Goal: Information Seeking & Learning: Learn about a topic

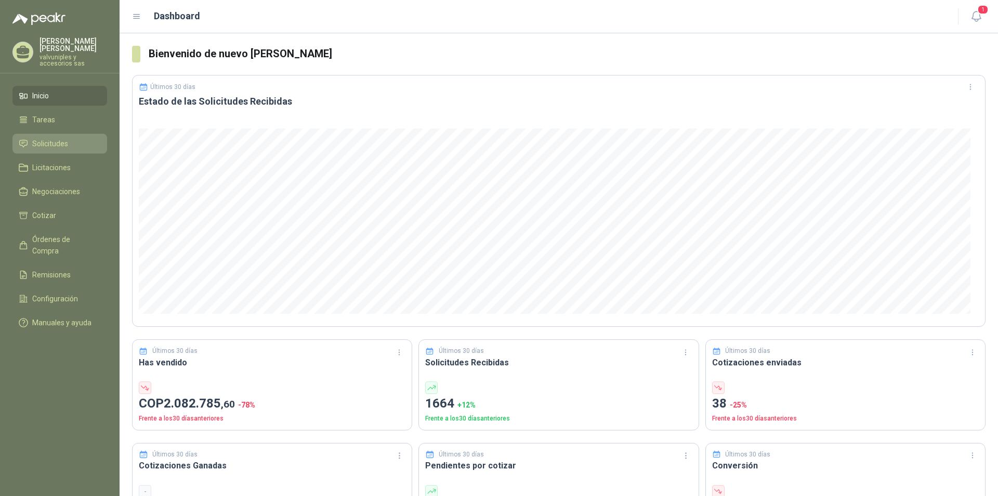
click at [44, 138] on span "Solicitudes" at bounding box center [50, 143] width 36 height 11
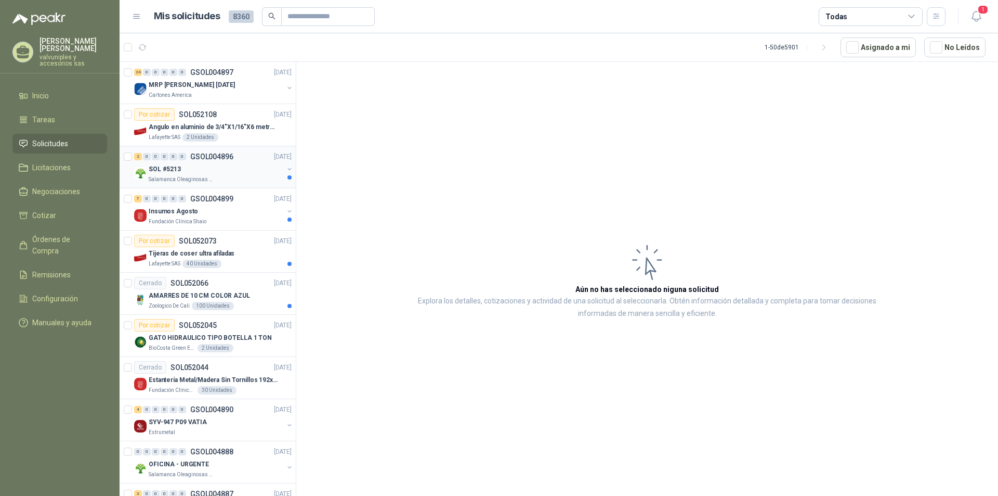
click at [166, 171] on p "SOL #5213" at bounding box center [165, 169] width 32 height 10
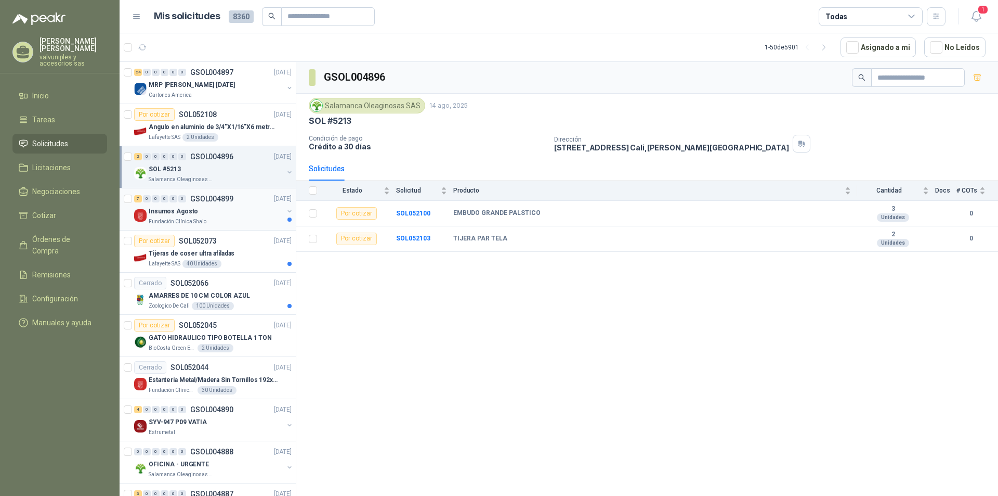
click at [175, 211] on p "Insumos Agosto" at bounding box center [173, 211] width 49 height 10
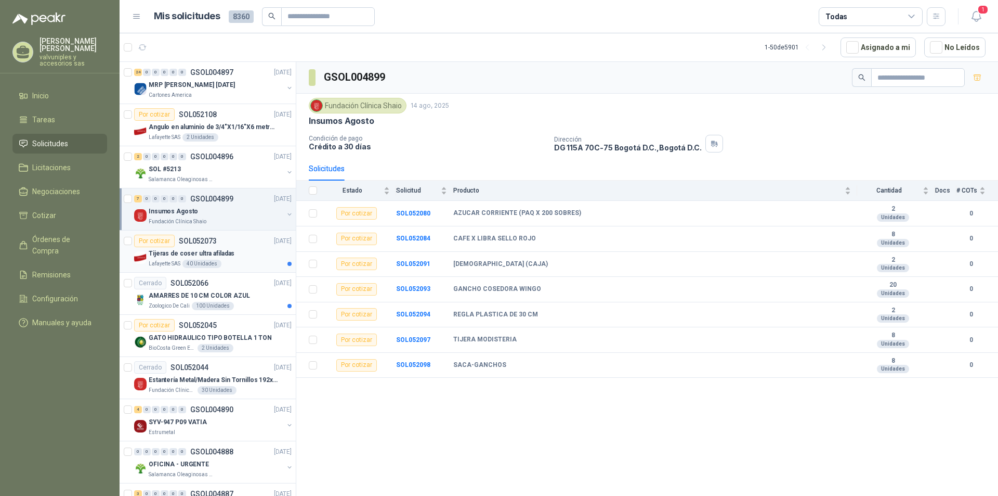
click at [175, 253] on p "Tijeras de coser ultra afiladas" at bounding box center [192, 254] width 86 height 10
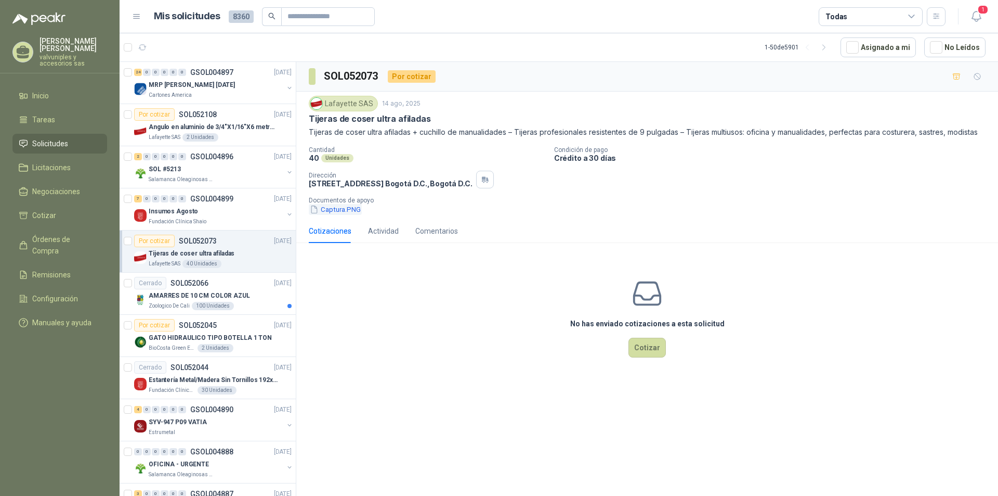
click at [340, 210] on button "Captura.PNG" at bounding box center [335, 209] width 53 height 11
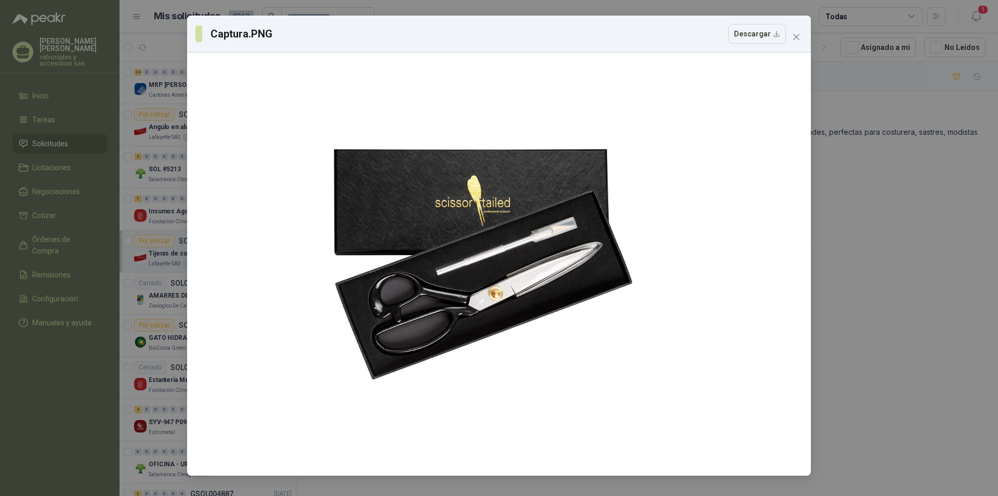
drag, startPoint x: 798, startPoint y: 37, endPoint x: 741, endPoint y: 37, distance: 57.2
click at [791, 37] on span "Close" at bounding box center [796, 37] width 17 height 8
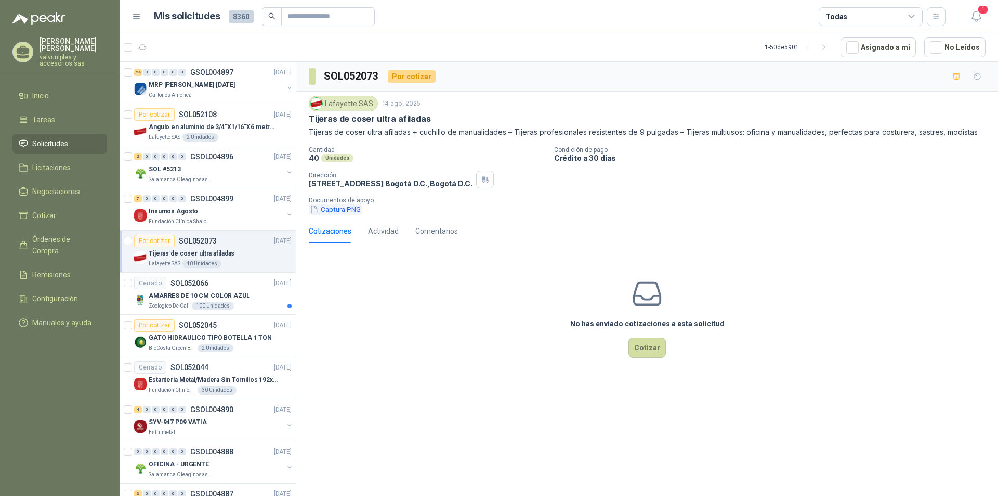
click at [343, 210] on button "Captura.PNG" at bounding box center [335, 209] width 53 height 11
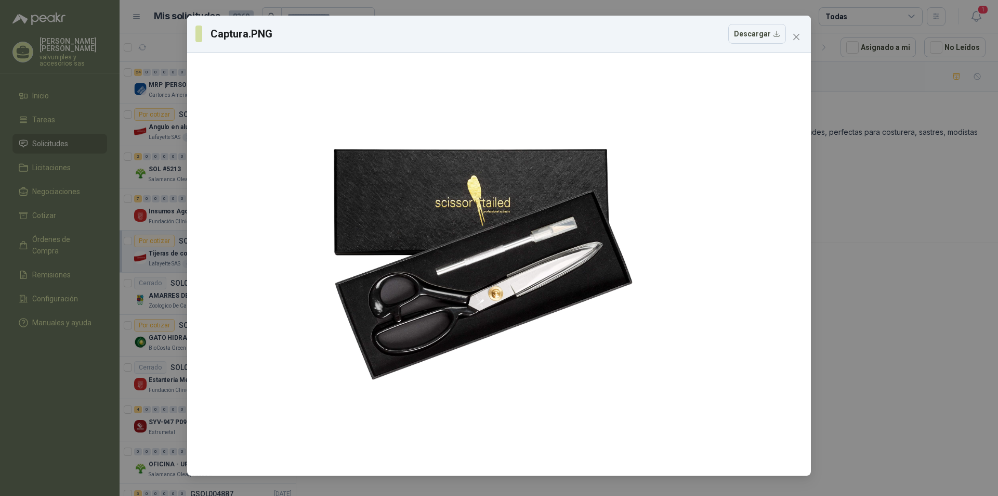
click at [794, 30] on button "Close" at bounding box center [796, 37] width 17 height 17
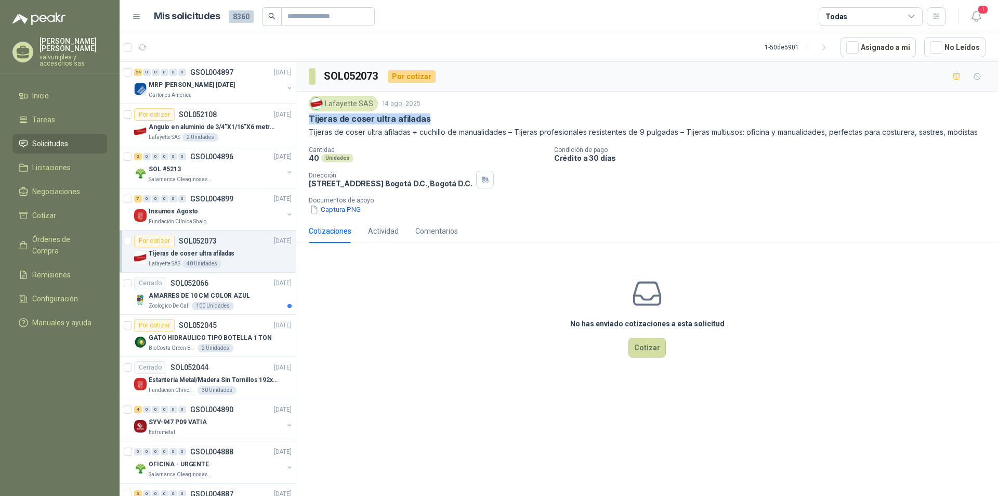
drag, startPoint x: 309, startPoint y: 119, endPoint x: 431, endPoint y: 120, distance: 121.7
click at [431, 120] on div "Tijeras de coser ultra afiladas" at bounding box center [647, 118] width 677 height 11
copy p "Tijeras de coser ultra afiladas"
click at [190, 294] on p "AMARRES DE 10 CM COLOR AZUL" at bounding box center [199, 296] width 101 height 10
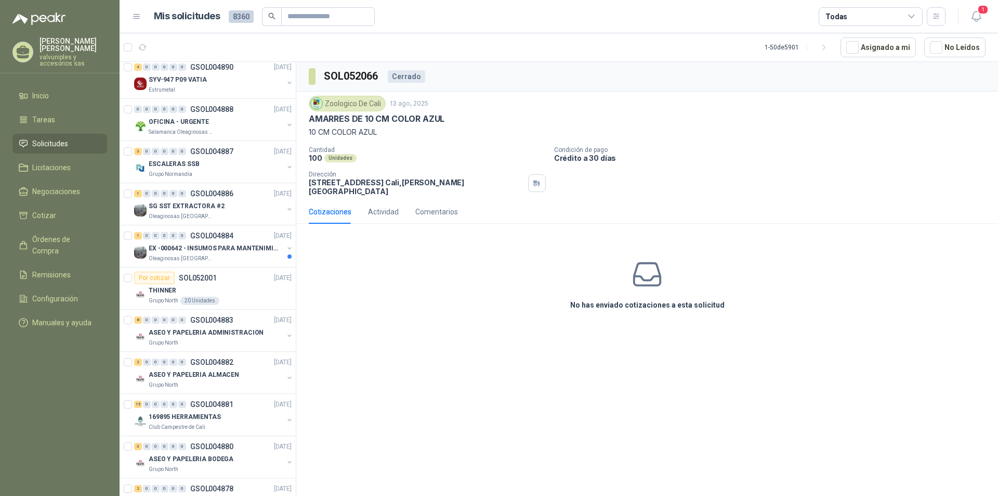
scroll to position [349, 0]
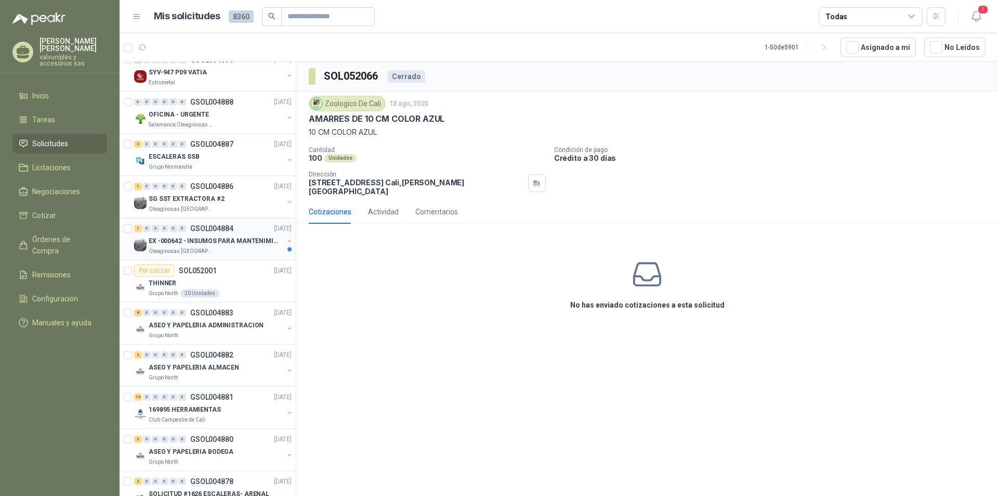
click at [210, 239] on p "EX -000642 - INSUMOS PARA MANTENIMIENTO PREVENTIVO" at bounding box center [213, 241] width 129 height 10
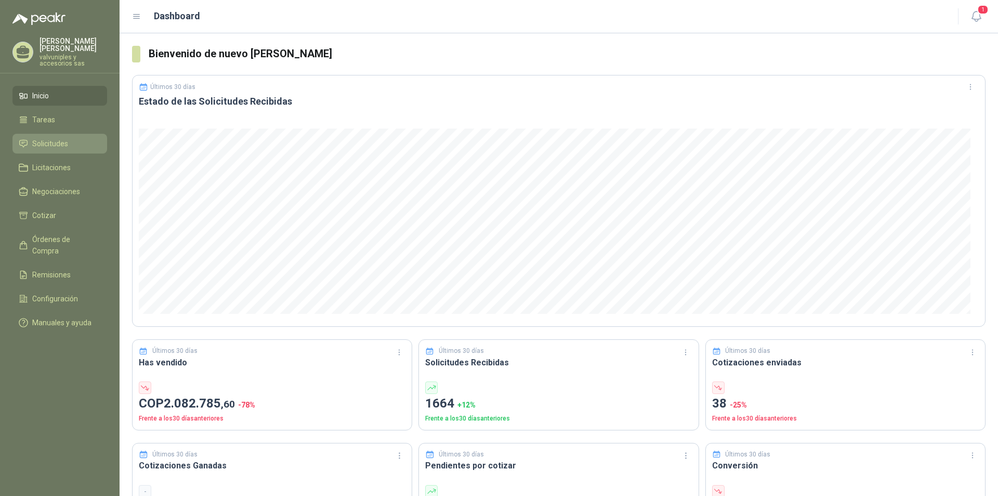
click at [48, 138] on span "Solicitudes" at bounding box center [50, 143] width 36 height 11
